Goal: Book appointment/travel/reservation

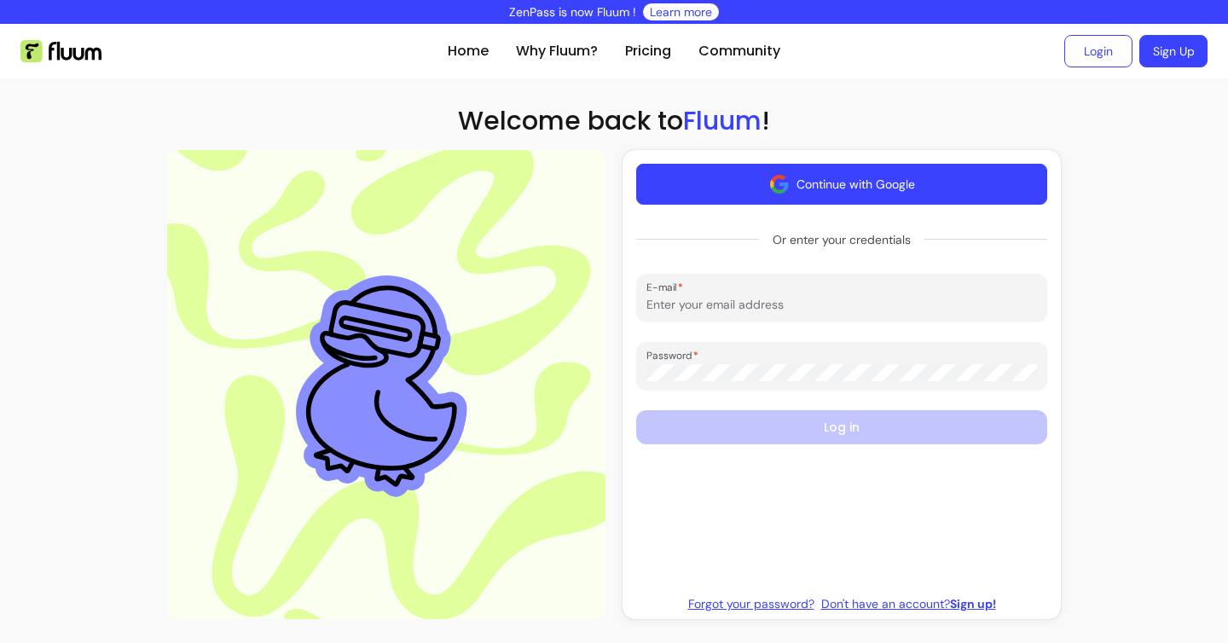
click at [778, 182] on img "button" at bounding box center [779, 184] width 20 height 20
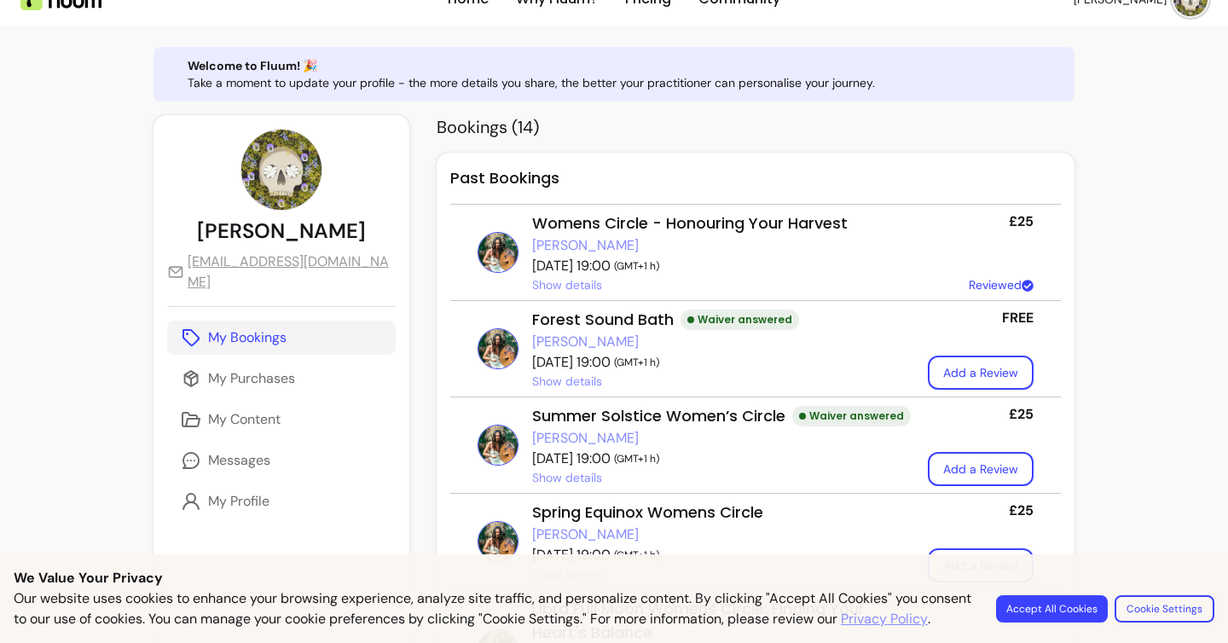
scroll to position [53, 0]
click at [532, 246] on link "[PERSON_NAME]" at bounding box center [585, 244] width 107 height 20
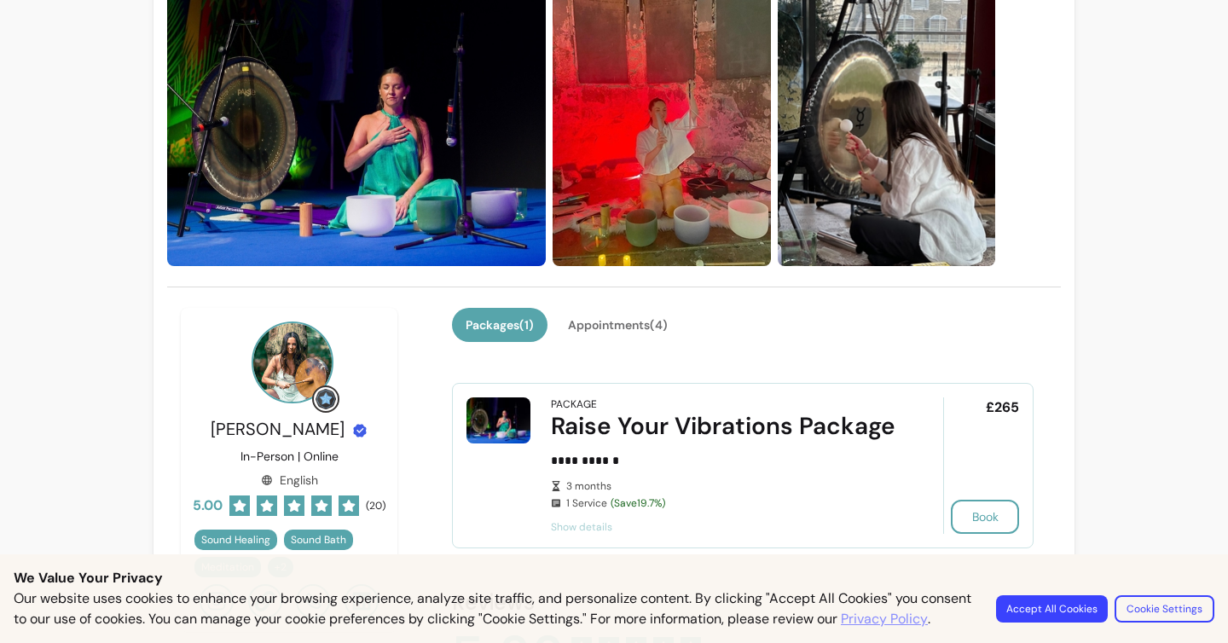
scroll to position [140, 0]
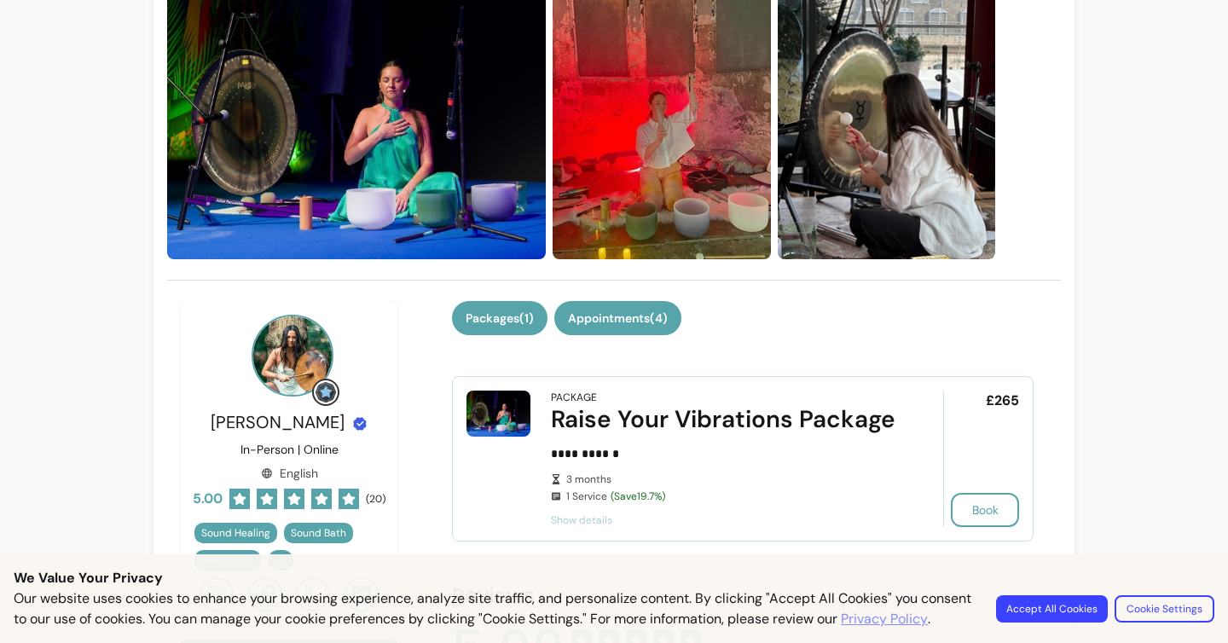
click at [619, 306] on button "Appointments ( 4 )" at bounding box center [617, 318] width 127 height 34
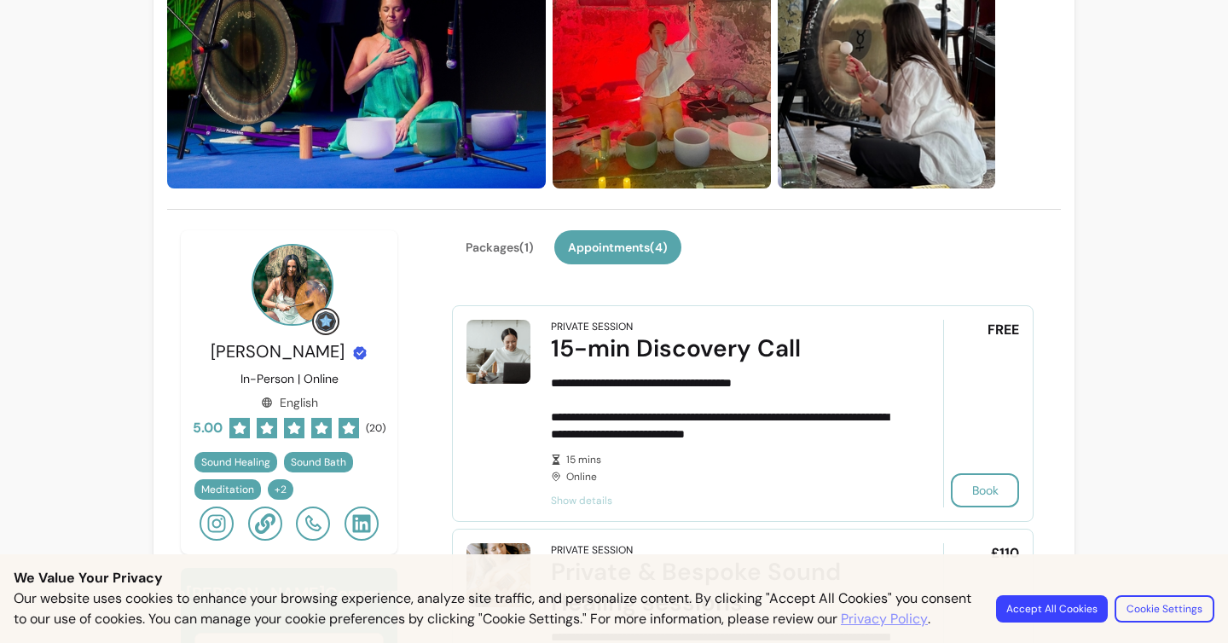
scroll to position [0, 0]
